Goal: Task Accomplishment & Management: Manage account settings

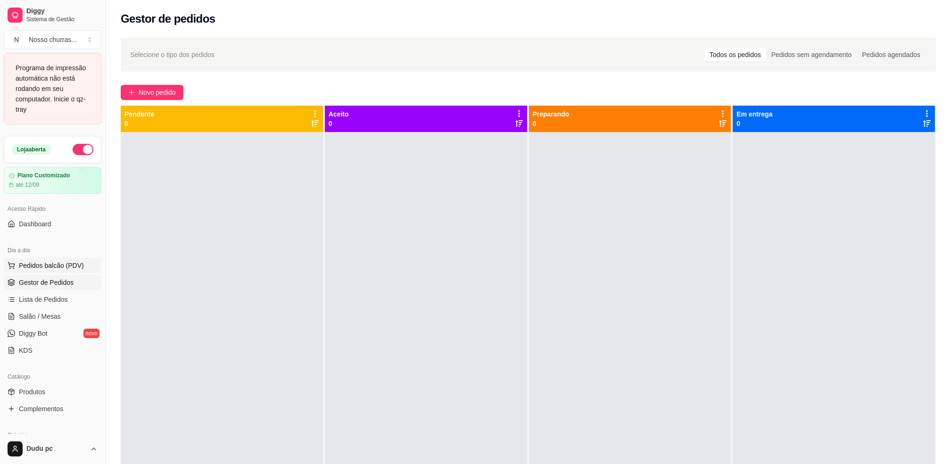
click at [59, 262] on span "Pedidos balcão (PDV)" at bounding box center [51, 265] width 65 height 9
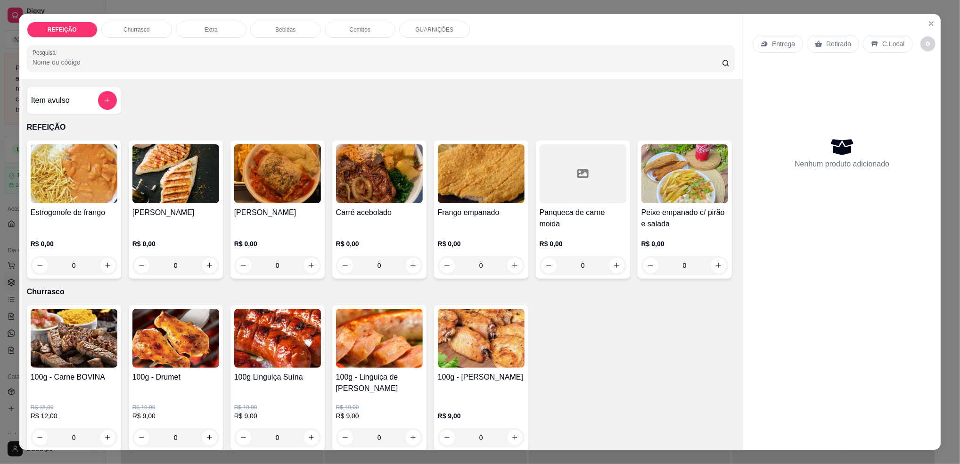
click at [269, 279] on div "Estrogonofe de frango R$ 0,00 0 [PERSON_NAME] R$ 0,00 0 Frango Parmegiana R$ 0,…" at bounding box center [381, 209] width 709 height 138
click at [0, 271] on div "REFEIÇÃO Churrasco Extra Bebidas Combos GUARNIÇÕES Pesquisa Item avulso REFEIÇÃ…" at bounding box center [480, 232] width 960 height 464
click at [5, 272] on div "REFEIÇÃO Churrasco Extra Bebidas Combos GUARNIÇÕES Pesquisa Item avulso REFEIÇÃ…" at bounding box center [480, 232] width 960 height 464
click at [930, 23] on icon "Close" at bounding box center [932, 24] width 4 height 4
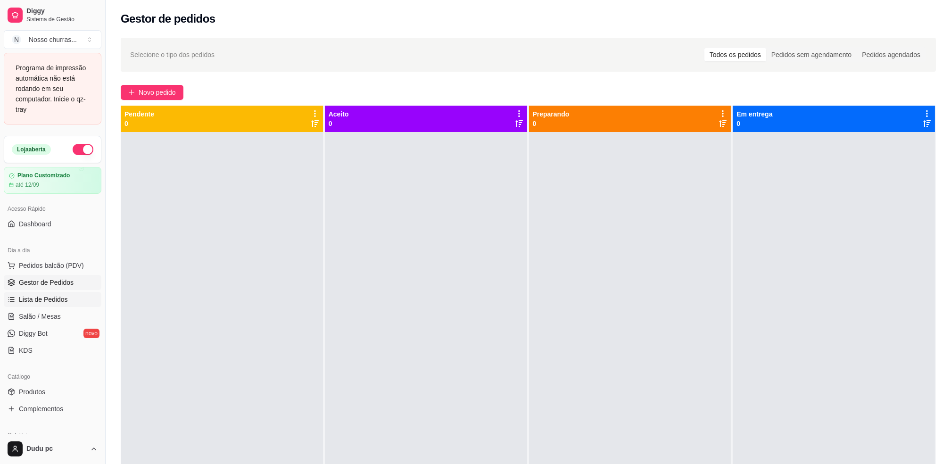
click at [29, 303] on span "Lista de Pedidos" at bounding box center [43, 299] width 49 height 9
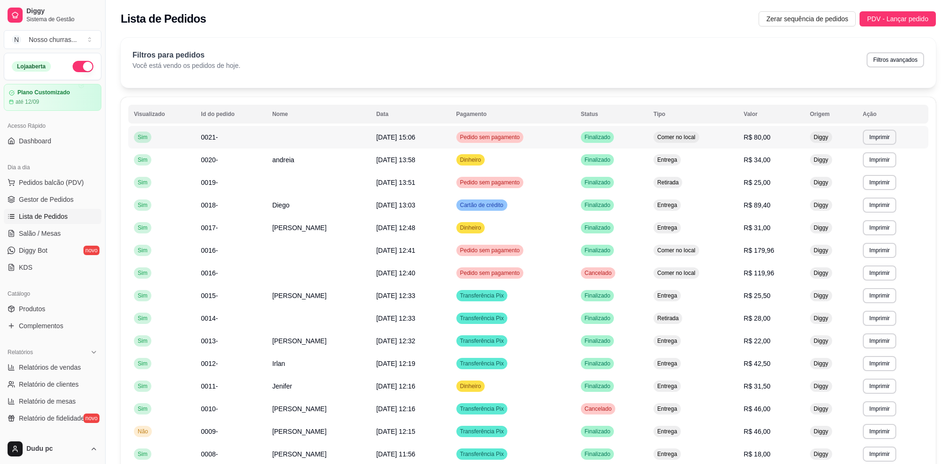
click at [376, 138] on span "[DATE] 15:06" at bounding box center [395, 137] width 39 height 8
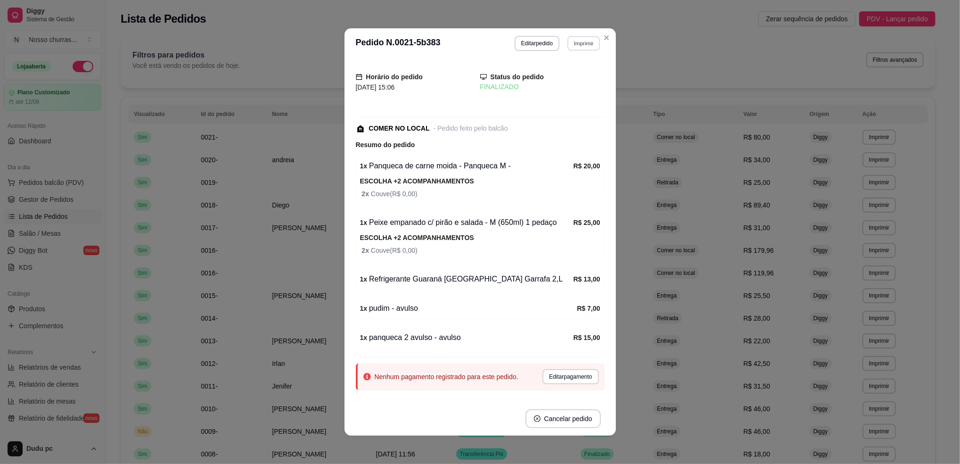
click at [583, 44] on button "Imprimir" at bounding box center [584, 43] width 33 height 15
click at [563, 77] on button "IMPRESSORA" at bounding box center [562, 76] width 66 height 15
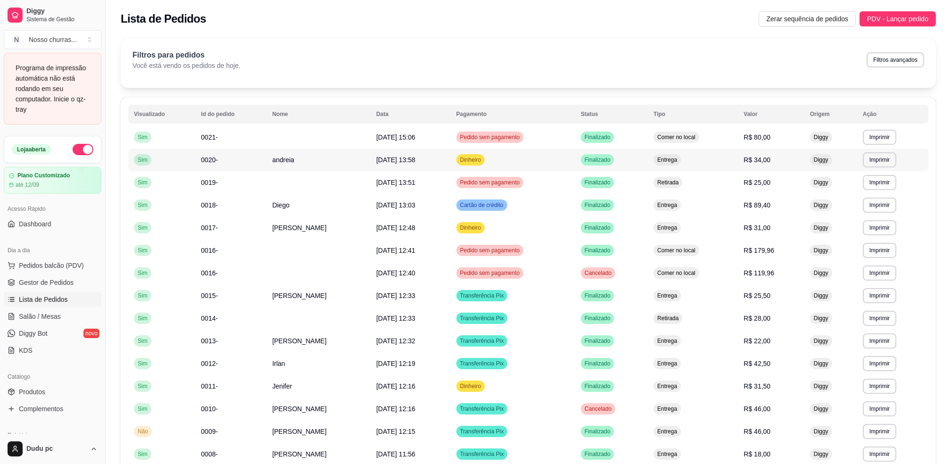
click at [466, 163] on td "Dinheiro" at bounding box center [513, 159] width 124 height 23
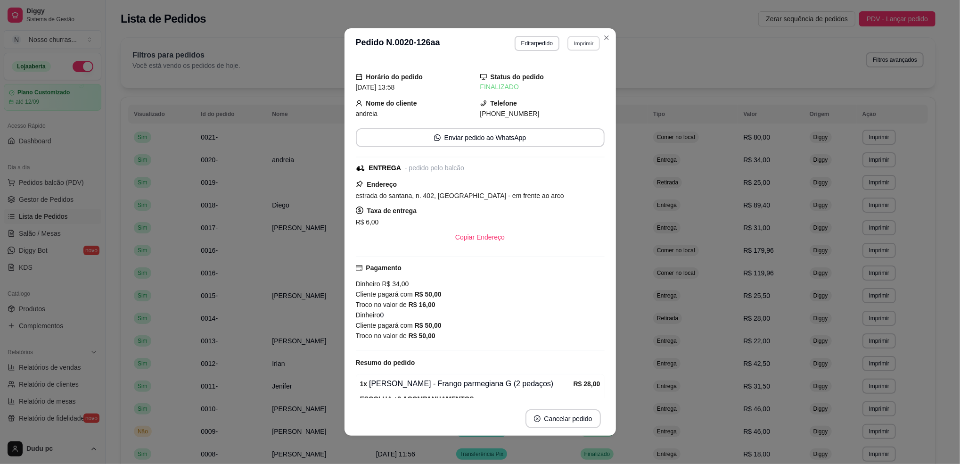
click at [577, 45] on button "Imprimir" at bounding box center [584, 43] width 33 height 15
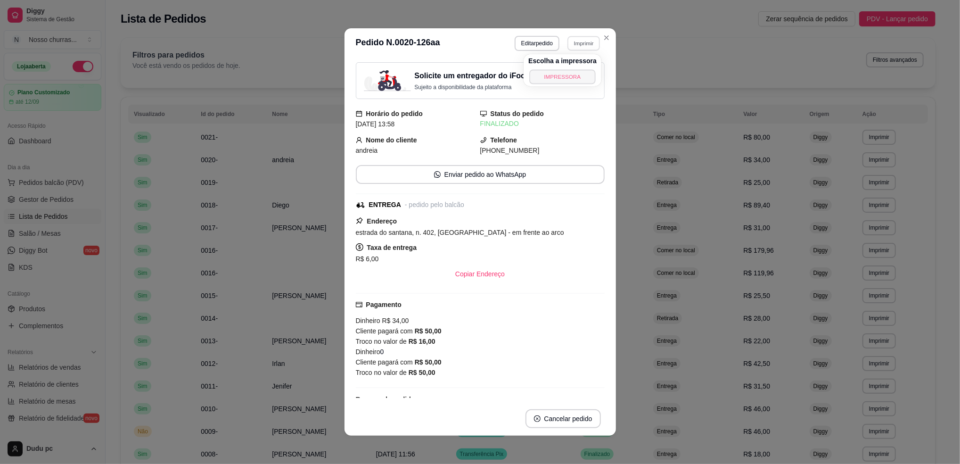
click at [556, 76] on button "IMPRESSORA" at bounding box center [562, 76] width 66 height 15
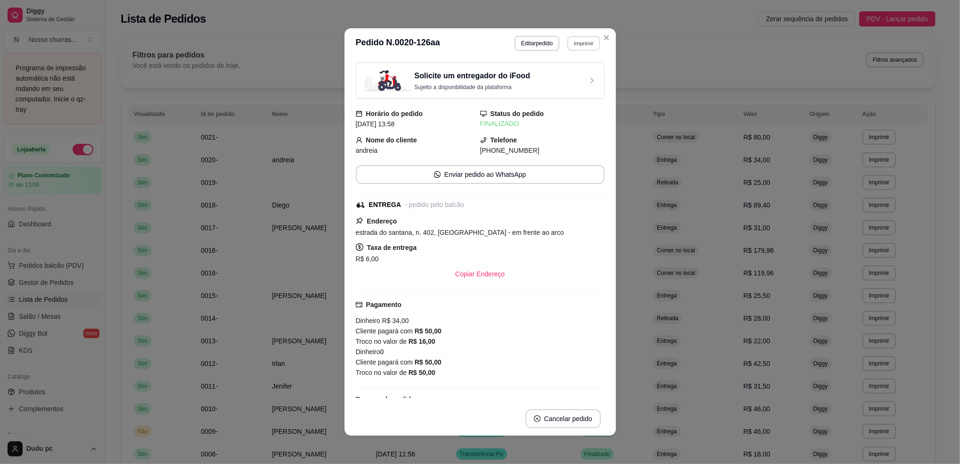
click at [577, 44] on button "Imprimir" at bounding box center [584, 43] width 33 height 15
click at [559, 79] on button "IMPRESSORA" at bounding box center [562, 76] width 66 height 15
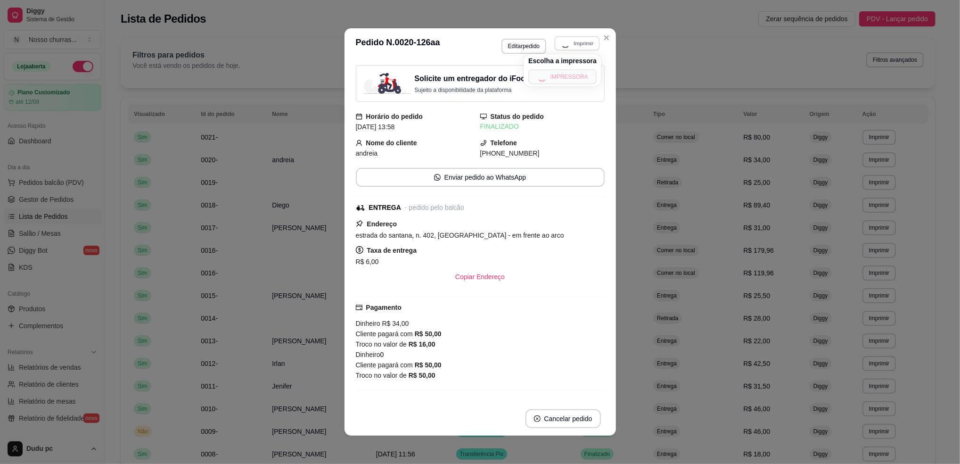
click at [559, 79] on div "Escolha a impressora IMPRESSORA" at bounding box center [563, 70] width 78 height 32
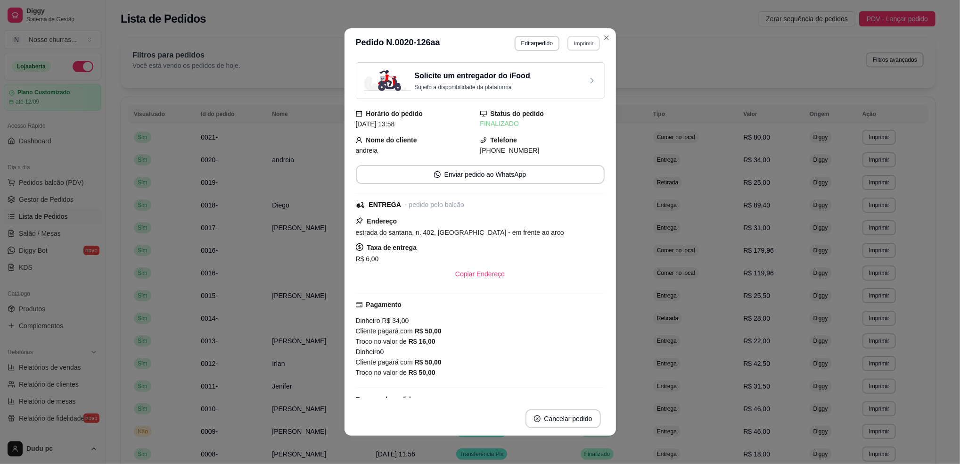
click at [579, 45] on button "Imprimir" at bounding box center [584, 43] width 33 height 15
click at [558, 82] on button "IMPRESSORA" at bounding box center [562, 76] width 66 height 15
